Goal: Information Seeking & Learning: Learn about a topic

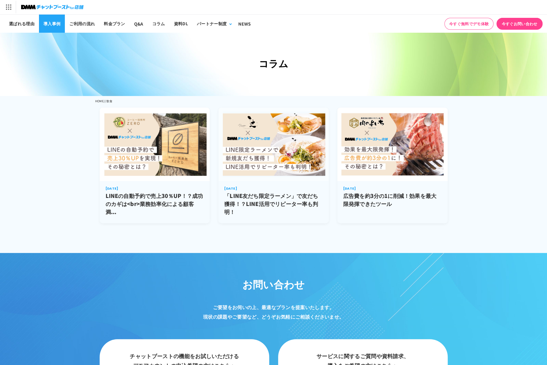
click at [56, 22] on link "導入事例" at bounding box center [52, 24] width 26 height 18
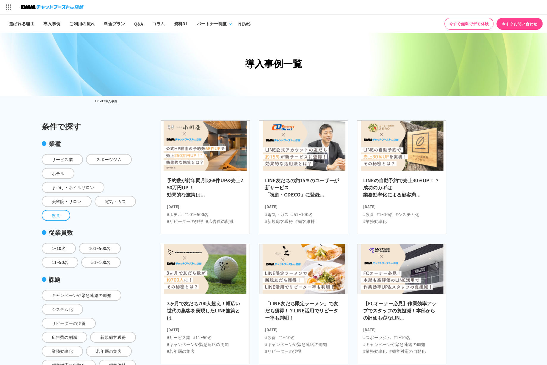
click at [71, 213] on span "飲食" at bounding box center [56, 215] width 29 height 11
click at [0, 0] on input "飲食" at bounding box center [0, 0] width 0 height 0
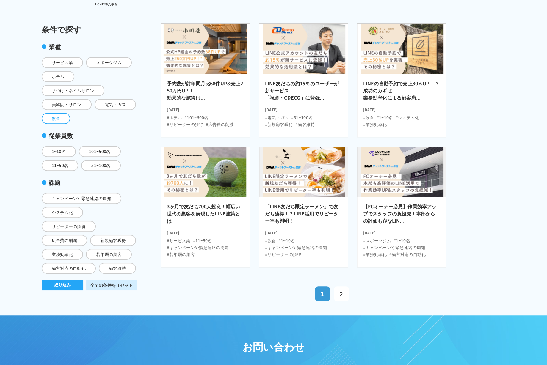
scroll to position [98, 0]
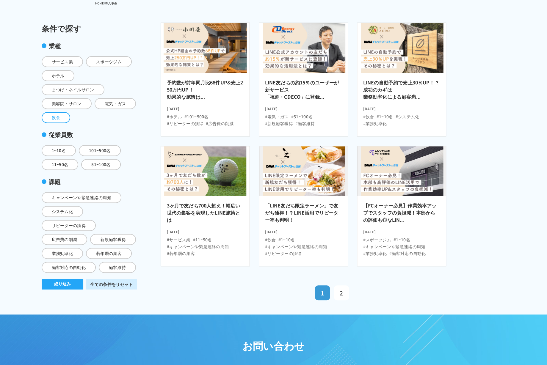
click at [58, 290] on button "絞り込み" at bounding box center [63, 284] width 42 height 11
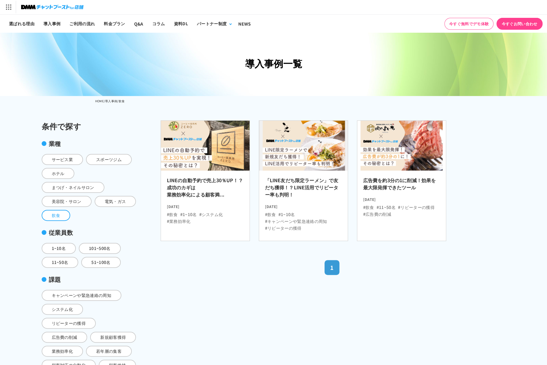
click at [206, 189] on h2 "LINEの自動予約で売上30％UP！？成功のカギは 業務効率化による顧客満..." at bounding box center [205, 189] width 77 height 25
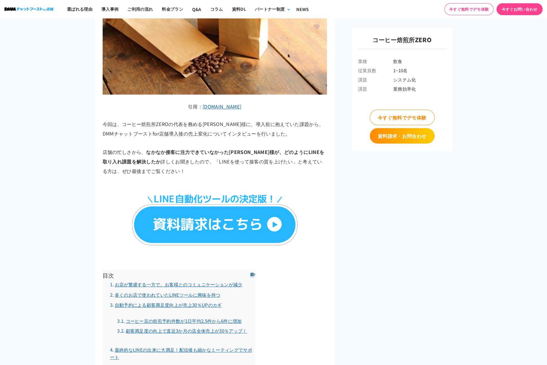
scroll to position [433, 0]
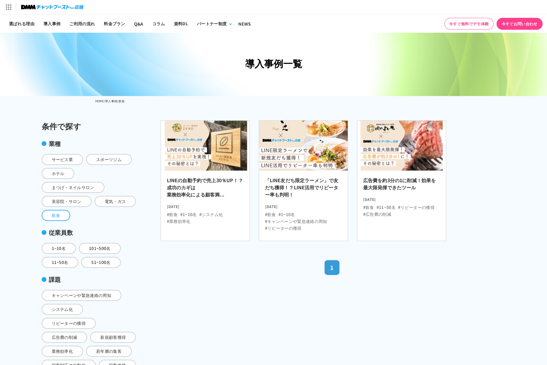
click at [306, 181] on h2 "「LINE友だち限定ラーメン」で友だち獲得！？LINE活用でリピーター率も判明！" at bounding box center [303, 189] width 77 height 25
click at [405, 185] on h2 "広告費を約3分の1に削減！効果を最大限発揮できたツール" at bounding box center [401, 186] width 77 height 18
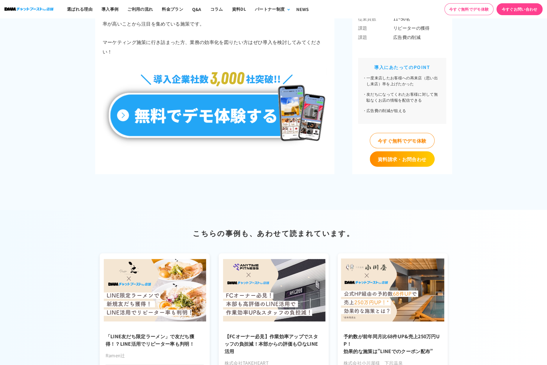
scroll to position [3296, 0]
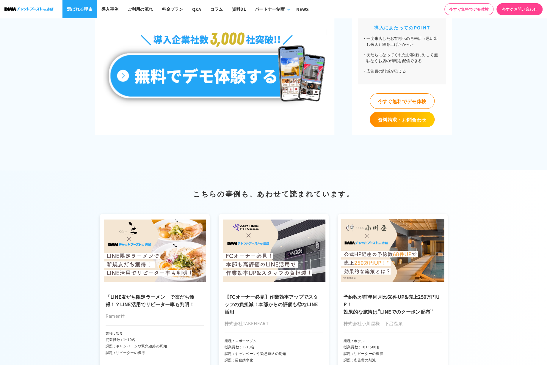
click at [89, 10] on link "選ばれる理由" at bounding box center [79, 9] width 35 height 18
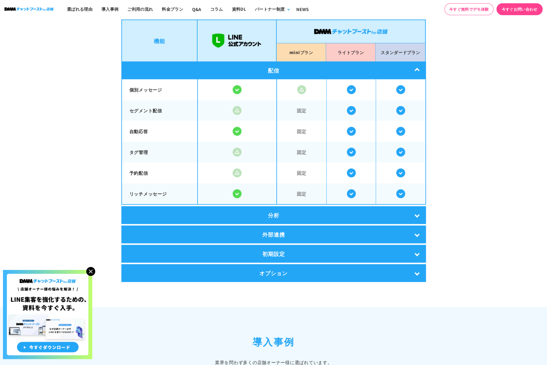
scroll to position [1032, 0]
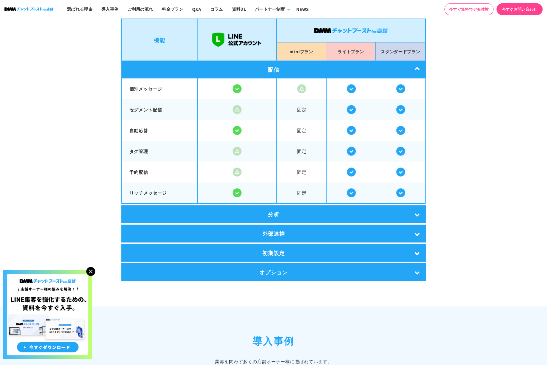
click at [418, 231] on div "外部連携" at bounding box center [273, 234] width 305 height 18
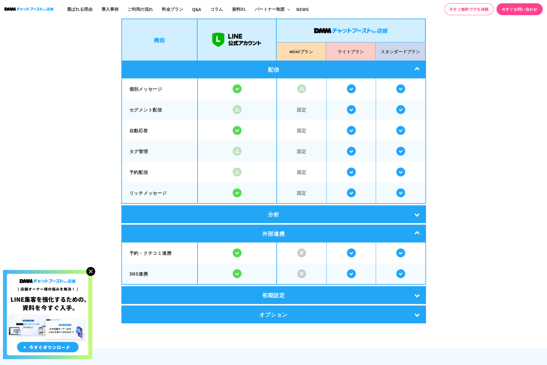
click at [352, 251] on img at bounding box center [351, 253] width 9 height 9
click at [416, 291] on div "初期設定" at bounding box center [273, 295] width 305 height 18
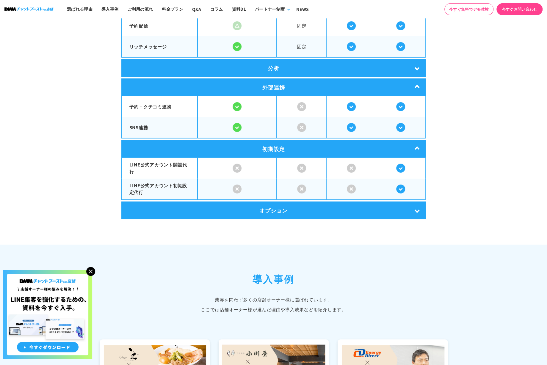
scroll to position [1179, 0]
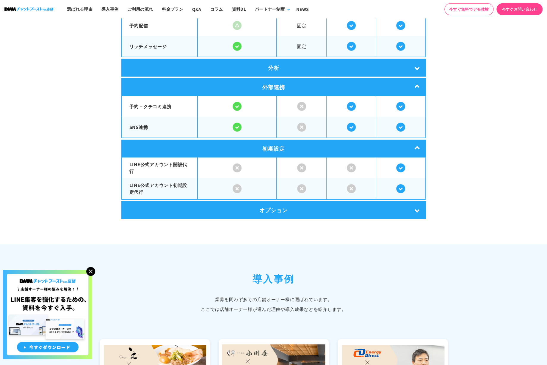
click at [419, 206] on div "オプション" at bounding box center [273, 210] width 305 height 18
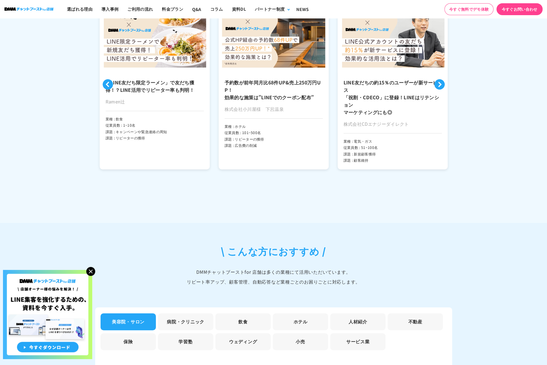
scroll to position [1276, 0]
